Goal: Task Accomplishment & Management: Use online tool/utility

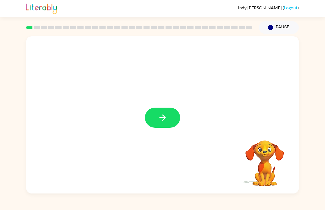
click at [160, 119] on icon "button" at bounding box center [163, 118] width 10 height 10
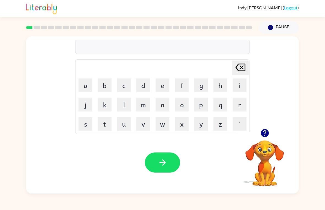
click at [204, 85] on button "g" at bounding box center [201, 85] width 14 height 14
click at [86, 85] on button "a" at bounding box center [85, 85] width 14 height 14
click at [197, 108] on button "p" at bounding box center [201, 105] width 14 height 14
click at [169, 159] on button "button" at bounding box center [162, 163] width 35 height 20
click at [205, 103] on button "p" at bounding box center [201, 105] width 14 height 14
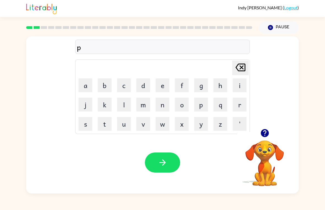
click at [181, 108] on button "o" at bounding box center [182, 105] width 14 height 14
click at [164, 162] on icon "button" at bounding box center [163, 163] width 10 height 10
click at [148, 99] on button "m" at bounding box center [143, 105] width 14 height 14
click at [126, 125] on button "u" at bounding box center [124, 124] width 14 height 14
click at [145, 85] on button "d" at bounding box center [143, 85] width 14 height 14
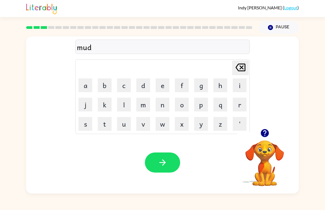
click at [164, 163] on icon "button" at bounding box center [162, 162] width 6 height 6
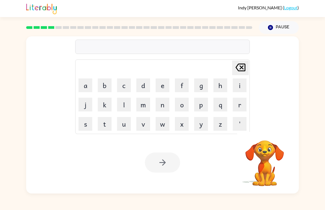
click at [246, 173] on video "Your browser must support playing .mp4 files to use Literably. Please try using…" at bounding box center [264, 159] width 55 height 55
click at [165, 165] on div at bounding box center [162, 163] width 35 height 20
click at [167, 162] on div at bounding box center [162, 163] width 35 height 20
click at [266, 156] on video "Your browser must support playing .mp4 files to use Literably. Please try using…" at bounding box center [264, 159] width 55 height 55
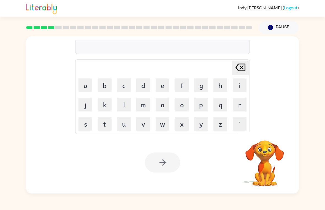
click at [267, 157] on video "Your browser must support playing .mp4 files to use Literably. Please try using…" at bounding box center [264, 159] width 55 height 55
click at [263, 158] on video "Your browser must support playing .mp4 files to use Literably. Please try using…" at bounding box center [264, 159] width 55 height 55
click at [262, 178] on video "Your browser must support playing .mp4 files to use Literably. Please try using…" at bounding box center [264, 159] width 55 height 55
click at [272, 148] on video "Your browser must support playing .mp4 files to use Literably. Please try using…" at bounding box center [264, 159] width 55 height 55
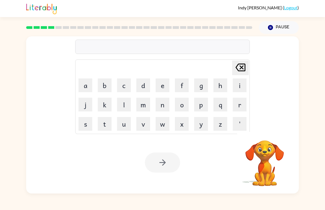
click at [263, 156] on video "Your browser must support playing .mp4 files to use Literably. Please try using…" at bounding box center [264, 159] width 55 height 55
click at [266, 162] on video "Your browser must support playing .mp4 files to use Literably. Please try using…" at bounding box center [264, 159] width 55 height 55
click at [247, 154] on video "Your browser must support playing .mp4 files to use Literably. Please try using…" at bounding box center [264, 159] width 55 height 55
click at [255, 159] on video "Your browser must support playing .mp4 files to use Literably. Please try using…" at bounding box center [264, 159] width 55 height 55
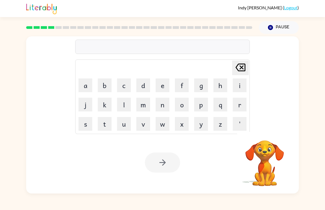
click at [259, 160] on video "Your browser must support playing .mp4 files to use Literably. Please try using…" at bounding box center [264, 159] width 55 height 55
click at [258, 165] on video "Your browser must support playing .mp4 files to use Literably. Please try using…" at bounding box center [264, 159] width 55 height 55
click at [266, 163] on video "Your browser must support playing .mp4 files to use Literably. Please try using…" at bounding box center [264, 159] width 55 height 55
click at [255, 157] on video "Your browser must support playing .mp4 files to use Literably. Please try using…" at bounding box center [264, 159] width 55 height 55
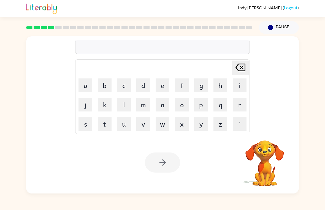
click at [255, 157] on video "Your browser must support playing .mp4 files to use Literably. Please try using…" at bounding box center [264, 159] width 55 height 55
click at [267, 159] on video "Your browser must support playing .mp4 files to use Literably. Please try using…" at bounding box center [264, 159] width 55 height 55
click at [162, 171] on div at bounding box center [162, 163] width 35 height 20
click at [165, 164] on div at bounding box center [162, 163] width 35 height 20
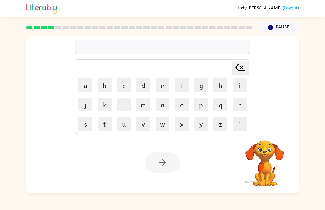
click at [166, 164] on div at bounding box center [162, 163] width 35 height 20
click at [282, 25] on button "Pause Pause" at bounding box center [279, 27] width 40 height 13
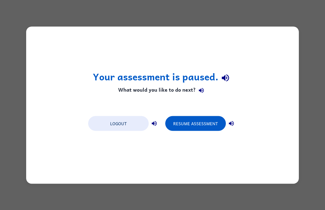
click at [199, 124] on button "Resume Assessment" at bounding box center [195, 123] width 61 height 15
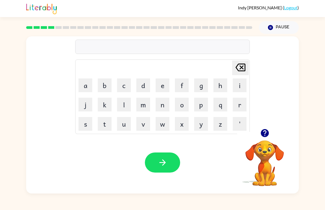
click at [126, 85] on button "c" at bounding box center [124, 85] width 14 height 14
click at [181, 108] on button "o" at bounding box center [182, 105] width 14 height 14
click at [202, 107] on button "p" at bounding box center [201, 105] width 14 height 14
click at [164, 162] on icon "button" at bounding box center [162, 162] width 6 height 6
click at [182, 84] on button "f" at bounding box center [182, 85] width 14 height 14
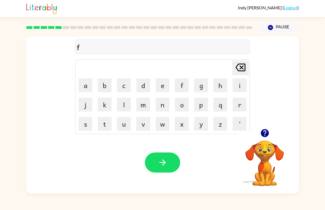
click at [122, 105] on button "l" at bounding box center [124, 105] width 14 height 14
click at [241, 87] on button "i" at bounding box center [240, 85] width 14 height 14
click at [106, 107] on button "k" at bounding box center [105, 105] width 14 height 14
click at [165, 164] on icon "button" at bounding box center [163, 163] width 10 height 10
click at [83, 88] on button "a" at bounding box center [85, 85] width 14 height 14
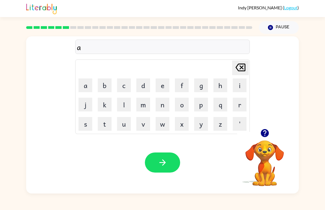
click at [146, 105] on button "m" at bounding box center [143, 105] width 14 height 14
click at [165, 170] on button "button" at bounding box center [162, 163] width 35 height 20
click at [85, 124] on button "s" at bounding box center [85, 124] width 14 height 14
click at [128, 86] on button "c" at bounding box center [124, 85] width 14 height 14
click at [241, 107] on button "r" at bounding box center [240, 105] width 14 height 14
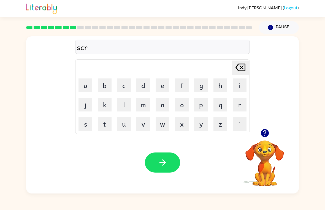
click at [127, 107] on button "l" at bounding box center [124, 105] width 14 height 14
click at [107, 83] on button "b" at bounding box center [105, 85] width 14 height 14
click at [184, 105] on button "o" at bounding box center [182, 105] width 14 height 14
click at [166, 164] on icon "button" at bounding box center [163, 163] width 10 height 10
click at [163, 128] on button "w" at bounding box center [163, 124] width 14 height 14
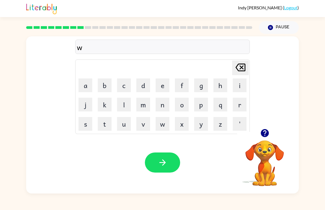
click at [125, 99] on button "l" at bounding box center [124, 105] width 14 height 14
click at [83, 125] on button "s" at bounding box center [85, 124] width 14 height 14
click at [223, 86] on button "h" at bounding box center [220, 85] width 14 height 14
click at [164, 163] on icon "button" at bounding box center [163, 163] width 10 height 10
click at [125, 86] on button "c" at bounding box center [124, 85] width 14 height 14
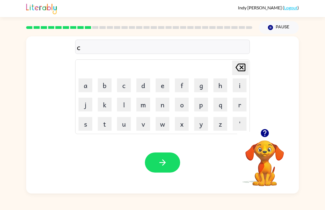
click at [188, 104] on button "o" at bounding box center [182, 105] width 14 height 14
click at [206, 123] on button "y" at bounding box center [201, 124] width 14 height 14
click at [184, 106] on button "o" at bounding box center [182, 105] width 14 height 14
click at [125, 102] on button "l" at bounding box center [124, 105] width 14 height 14
click at [163, 168] on button "button" at bounding box center [162, 163] width 35 height 20
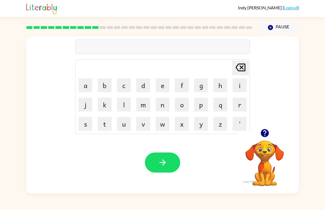
click at [167, 165] on icon "button" at bounding box center [163, 163] width 10 height 10
click at [86, 86] on button "a" at bounding box center [85, 85] width 14 height 14
click at [105, 87] on button "b" at bounding box center [105, 85] width 14 height 14
click at [124, 88] on button "c" at bounding box center [124, 85] width 14 height 14
click at [242, 67] on icon "[PERSON_NAME] last character input" at bounding box center [240, 67] width 13 height 13
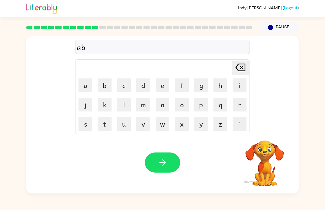
click at [243, 68] on icon "[PERSON_NAME] last character input" at bounding box center [240, 67] width 13 height 13
click at [244, 68] on icon at bounding box center [240, 68] width 10 height 8
click at [104, 123] on button "t" at bounding box center [105, 124] width 14 height 14
click at [224, 81] on button "h" at bounding box center [220, 85] width 14 height 14
click at [240, 84] on button "i" at bounding box center [240, 85] width 14 height 14
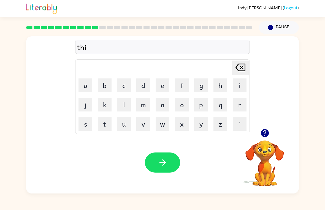
click at [163, 104] on button "n" at bounding box center [163, 105] width 14 height 14
click at [201, 83] on button "g" at bounding box center [201, 85] width 14 height 14
click at [165, 160] on icon "button" at bounding box center [163, 163] width 10 height 10
click at [89, 119] on button "s" at bounding box center [85, 124] width 14 height 14
click at [145, 102] on button "m" at bounding box center [143, 105] width 14 height 14
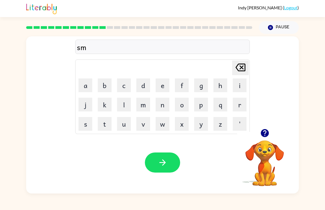
click at [187, 101] on button "o" at bounding box center [182, 105] width 14 height 14
click at [126, 85] on button "c" at bounding box center [124, 85] width 14 height 14
click at [161, 163] on icon "button" at bounding box center [162, 162] width 6 height 6
click at [145, 104] on button "m" at bounding box center [143, 105] width 14 height 14
click at [92, 125] on button "s" at bounding box center [85, 124] width 14 height 14
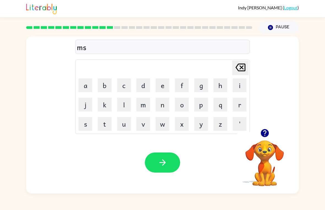
click at [105, 125] on button "t" at bounding box center [105, 124] width 14 height 14
click at [89, 85] on button "a" at bounding box center [85, 85] width 14 height 14
click at [123, 89] on button "c" at bounding box center [124, 85] width 14 height 14
click at [164, 160] on icon "button" at bounding box center [163, 163] width 10 height 10
click at [279, 29] on button "Pause Pause" at bounding box center [279, 27] width 40 height 13
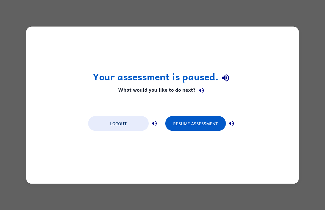
click at [194, 121] on button "Resume Assessment" at bounding box center [195, 123] width 61 height 15
click at [196, 122] on button "Resume Assessment" at bounding box center [195, 123] width 61 height 15
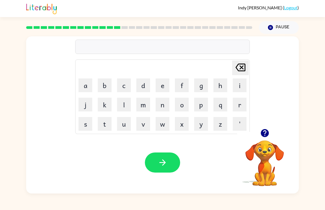
click at [224, 83] on button "h" at bounding box center [220, 85] width 14 height 14
click at [86, 83] on button "a" at bounding box center [85, 85] width 14 height 14
click at [128, 106] on button "l" at bounding box center [124, 105] width 14 height 14
click at [202, 106] on button "p" at bounding box center [201, 105] width 14 height 14
click at [122, 107] on button "l" at bounding box center [124, 105] width 14 height 14
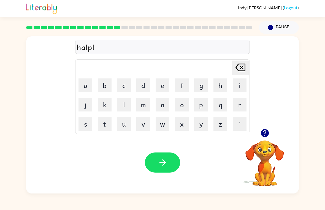
click at [241, 87] on button "i" at bounding box center [240, 85] width 14 height 14
click at [88, 124] on button "s" at bounding box center [85, 124] width 14 height 14
click at [165, 164] on icon "button" at bounding box center [163, 163] width 10 height 10
click at [81, 126] on button "s" at bounding box center [85, 124] width 14 height 14
click at [106, 123] on button "t" at bounding box center [105, 124] width 14 height 14
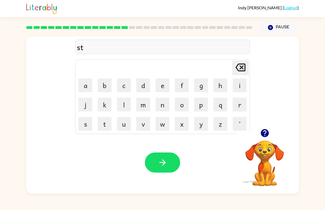
click at [186, 104] on button "o" at bounding box center [182, 105] width 14 height 14
click at [147, 83] on button "d" at bounding box center [143, 85] width 14 height 14
click at [239, 82] on button "i" at bounding box center [240, 85] width 14 height 14
click at [162, 105] on button "n" at bounding box center [163, 105] width 14 height 14
click at [108, 126] on button "t" at bounding box center [105, 124] width 14 height 14
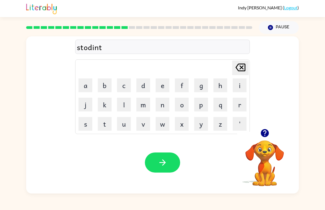
click at [164, 166] on icon "button" at bounding box center [163, 163] width 10 height 10
click at [85, 126] on button "s" at bounding box center [85, 124] width 14 height 14
click at [104, 123] on button "t" at bounding box center [105, 124] width 14 height 14
click at [91, 87] on button "a" at bounding box center [85, 85] width 14 height 14
click at [244, 107] on button "r" at bounding box center [240, 105] width 14 height 14
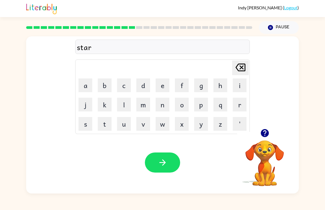
click at [164, 88] on button "e" at bounding box center [163, 85] width 14 height 14
click at [165, 158] on icon "button" at bounding box center [163, 163] width 10 height 10
click at [125, 101] on button "l" at bounding box center [124, 105] width 14 height 14
click at [243, 87] on button "i" at bounding box center [240, 85] width 14 height 14
click at [103, 126] on button "t" at bounding box center [105, 124] width 14 height 14
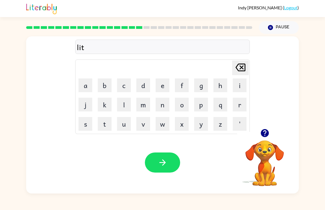
click at [162, 164] on icon "button" at bounding box center [163, 163] width 10 height 10
click at [90, 121] on button "s" at bounding box center [85, 124] width 14 height 14
click at [165, 126] on button "w" at bounding box center [163, 124] width 14 height 14
click at [242, 81] on button "i" at bounding box center [240, 85] width 14 height 14
click at [106, 124] on button "t" at bounding box center [105, 124] width 14 height 14
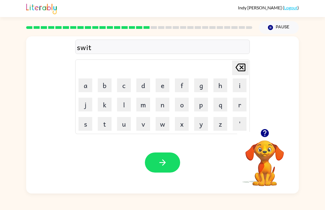
click at [165, 161] on icon "button" at bounding box center [163, 163] width 10 height 10
click at [85, 127] on button "s" at bounding box center [85, 124] width 14 height 14
click at [220, 86] on button "h" at bounding box center [220, 85] width 14 height 14
click at [236, 107] on button "r" at bounding box center [240, 105] width 14 height 14
click at [109, 127] on button "t" at bounding box center [105, 124] width 14 height 14
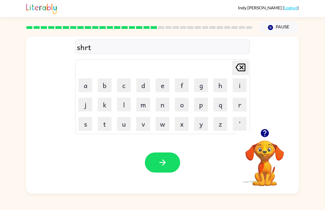
click at [165, 165] on icon "button" at bounding box center [163, 163] width 10 height 10
click at [82, 110] on button "j" at bounding box center [85, 105] width 14 height 14
click at [184, 104] on button "o" at bounding box center [182, 105] width 14 height 14
click at [111, 83] on button "b" at bounding box center [105, 85] width 14 height 14
click at [171, 162] on button "button" at bounding box center [162, 163] width 35 height 20
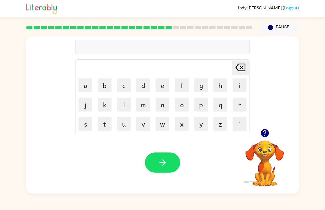
click at [104, 87] on button "b" at bounding box center [105, 85] width 14 height 14
click at [183, 106] on button "o" at bounding box center [182, 105] width 14 height 14
click at [185, 122] on button "x" at bounding box center [182, 124] width 14 height 14
click at [84, 122] on button "s" at bounding box center [85, 124] width 14 height 14
click at [243, 64] on icon at bounding box center [240, 68] width 10 height 8
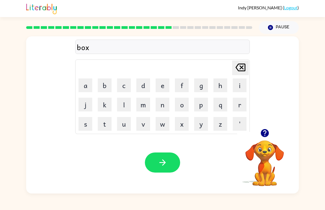
click at [245, 85] on button "i" at bounding box center [240, 85] width 14 height 14
click at [83, 128] on button "s" at bounding box center [85, 124] width 14 height 14
click at [163, 164] on icon "button" at bounding box center [163, 163] width 10 height 10
click at [147, 86] on button "d" at bounding box center [143, 85] width 14 height 14
click at [242, 80] on button "i" at bounding box center [240, 85] width 14 height 14
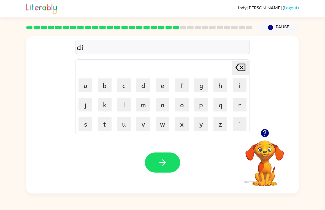
click at [147, 122] on button "v" at bounding box center [143, 124] width 14 height 14
click at [168, 163] on button "button" at bounding box center [162, 163] width 35 height 20
click at [241, 108] on button "r" at bounding box center [240, 105] width 14 height 14
click at [184, 105] on button "o" at bounding box center [182, 105] width 14 height 14
click at [108, 82] on button "b" at bounding box center [105, 85] width 14 height 14
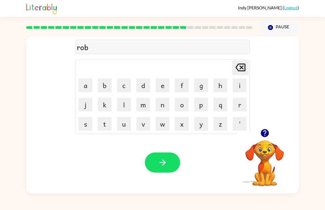
click at [241, 67] on icon at bounding box center [240, 68] width 10 height 8
click at [144, 83] on button "d" at bounding box center [143, 85] width 14 height 14
click at [163, 121] on button "w" at bounding box center [163, 124] width 14 height 14
click at [87, 85] on button "a" at bounding box center [85, 85] width 14 height 14
click at [206, 122] on button "y" at bounding box center [201, 124] width 14 height 14
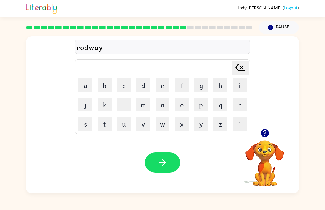
click at [163, 163] on icon "button" at bounding box center [162, 162] width 6 height 6
click at [80, 130] on button "s" at bounding box center [85, 124] width 14 height 14
click at [226, 86] on button "h" at bounding box center [220, 85] width 14 height 14
click at [241, 87] on button "i" at bounding box center [240, 85] width 14 height 14
click at [144, 124] on button "v" at bounding box center [143, 124] width 14 height 14
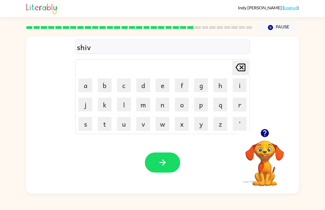
click at [244, 102] on button "r" at bounding box center [240, 105] width 14 height 14
click at [163, 164] on icon "button" at bounding box center [163, 163] width 10 height 10
click at [86, 123] on button "s" at bounding box center [85, 124] width 14 height 14
click at [220, 81] on button "h" at bounding box center [220, 85] width 14 height 14
click at [89, 85] on button "a" at bounding box center [85, 85] width 14 height 14
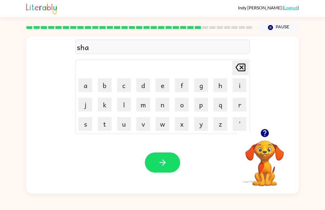
click at [122, 87] on button "c" at bounding box center [124, 85] width 14 height 14
click at [164, 164] on icon "button" at bounding box center [162, 162] width 6 height 6
click at [88, 127] on button "s" at bounding box center [85, 124] width 14 height 14
click at [125, 124] on button "u" at bounding box center [124, 124] width 14 height 14
click at [165, 105] on button "n" at bounding box center [163, 105] width 14 height 14
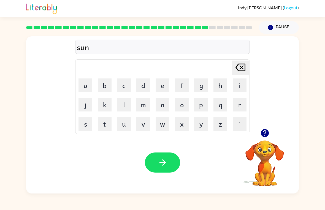
click at [128, 104] on button "l" at bounding box center [124, 105] width 14 height 14
click at [242, 85] on button "i" at bounding box center [240, 85] width 14 height 14
click at [107, 125] on button "t" at bounding box center [105, 124] width 14 height 14
click at [164, 162] on icon "button" at bounding box center [162, 162] width 6 height 6
click at [244, 105] on button "r" at bounding box center [240, 105] width 14 height 14
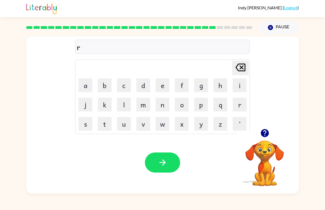
click at [90, 82] on button "a" at bounding box center [85, 85] width 14 height 14
click at [126, 84] on button "c" at bounding box center [124, 85] width 14 height 14
click at [161, 162] on icon "button" at bounding box center [163, 163] width 10 height 10
click at [104, 85] on button "b" at bounding box center [105, 85] width 14 height 14
click at [166, 85] on button "e" at bounding box center [163, 85] width 14 height 14
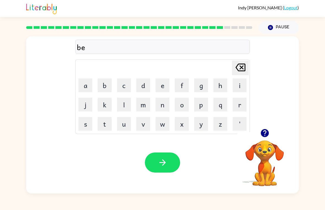
click at [143, 86] on button "d" at bounding box center [143, 85] width 14 height 14
click at [166, 167] on icon "button" at bounding box center [163, 163] width 10 height 10
click at [102, 125] on button "t" at bounding box center [105, 124] width 14 height 14
click at [224, 85] on button "h" at bounding box center [220, 85] width 14 height 14
click at [87, 85] on button "a" at bounding box center [85, 85] width 14 height 14
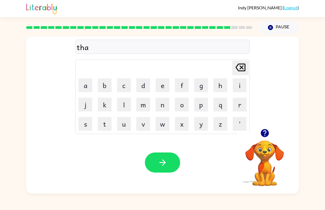
click at [107, 123] on button "t" at bounding box center [105, 124] width 14 height 14
click at [165, 162] on icon "button" at bounding box center [163, 163] width 10 height 10
click at [81, 129] on button "s" at bounding box center [85, 124] width 14 height 14
click at [239, 86] on button "i" at bounding box center [240, 85] width 14 height 14
click at [128, 104] on button "l" at bounding box center [124, 105] width 14 height 14
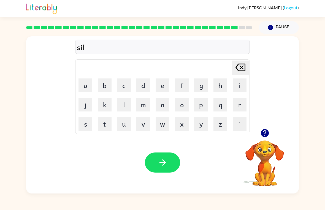
click at [127, 86] on button "c" at bounding box center [124, 85] width 14 height 14
click at [156, 162] on button "button" at bounding box center [162, 163] width 35 height 20
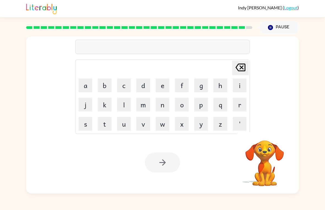
click at [243, 106] on button "r" at bounding box center [240, 105] width 14 height 14
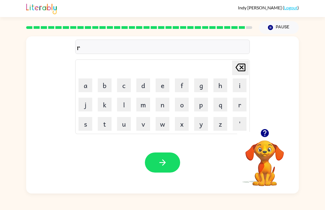
click at [184, 105] on button "o" at bounding box center [182, 105] width 14 height 14
click at [126, 102] on button "l" at bounding box center [124, 105] width 14 height 14
click at [168, 166] on button "button" at bounding box center [162, 163] width 35 height 20
